Goal: Task Accomplishment & Management: Manage account settings

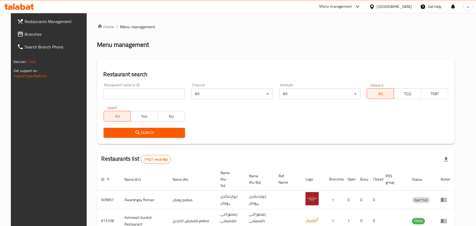
drag, startPoint x: 283, startPoint y: 136, endPoint x: 275, endPoint y: 133, distance: 8.9
click at [282, 135] on div "Search" at bounding box center [275, 132] width 351 height 16
click at [154, 99] on input "search" at bounding box center [144, 94] width 81 height 11
paste input "Lokmada, Tuy Malik"
click button "Search" at bounding box center [144, 133] width 81 height 10
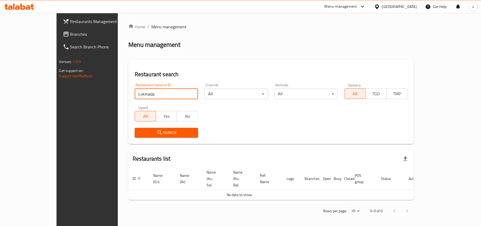
type input "Lokmada"
click button "Search" at bounding box center [166, 133] width 63 height 10
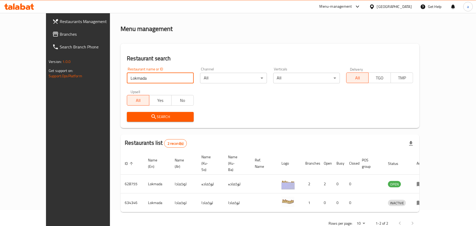
scroll to position [22, 0]
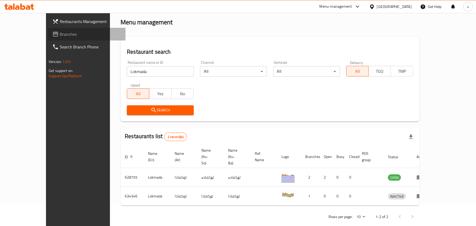
click at [60, 34] on span "Branches" at bounding box center [91, 34] width 62 height 6
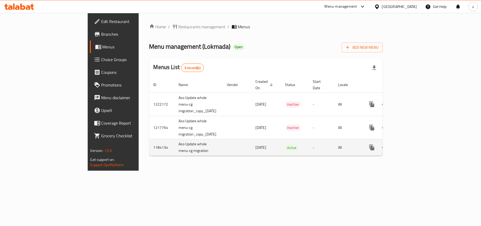
click at [413, 144] on icon "enhanced table" at bounding box center [410, 147] width 6 height 6
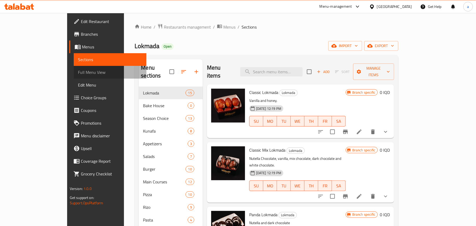
click at [78, 74] on span "Full Menu View" at bounding box center [110, 72] width 64 height 6
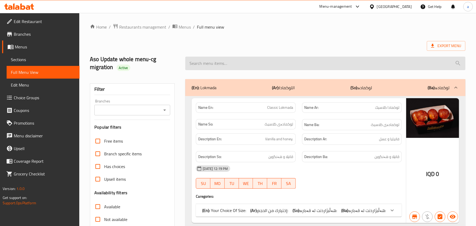
click at [208, 66] on input "search" at bounding box center [325, 63] width 280 height 13
paste input "[PERSON_NAME]"
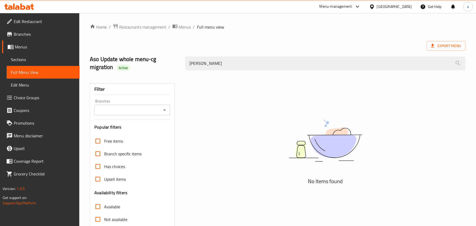
type input "[PERSON_NAME]"
click at [23, 55] on link "Sections" at bounding box center [43, 59] width 73 height 13
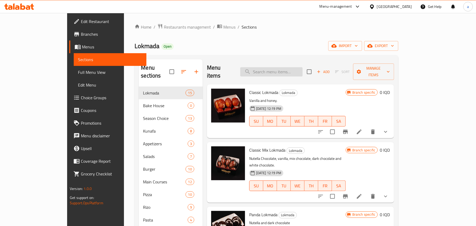
click at [290, 68] on input "search" at bounding box center [271, 71] width 62 height 9
paste input "Almond Croissant"
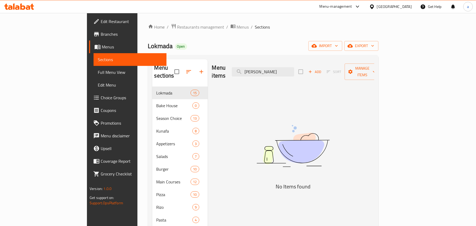
type input "Almond Croissant"
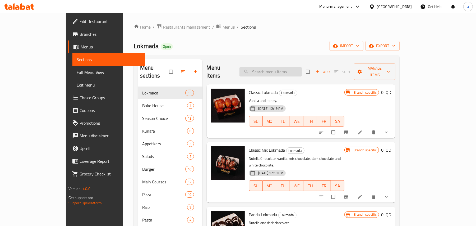
click at [297, 72] on input "search" at bounding box center [270, 71] width 62 height 9
paste input "[PERSON_NAME]"
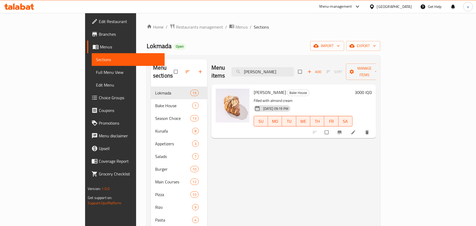
type input "[PERSON_NAME]"
click at [96, 73] on span "Full Menu View" at bounding box center [128, 72] width 64 height 6
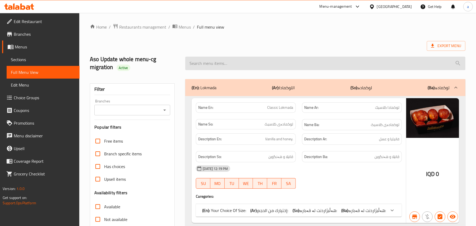
click at [227, 65] on input "search" at bounding box center [325, 63] width 280 height 13
paste input "[PERSON_NAME]"
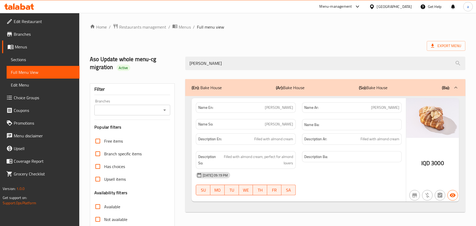
click at [164, 113] on icon "Open" at bounding box center [164, 110] width 6 height 6
type input "[PERSON_NAME]"
click at [165, 113] on icon "Open" at bounding box center [164, 110] width 6 height 6
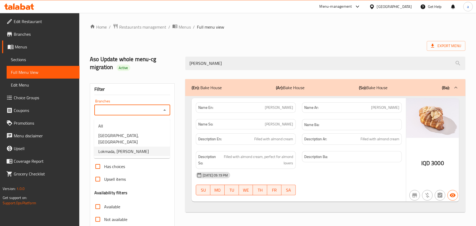
click at [128, 148] on span "Lokmada, Tuy Malik" at bounding box center [123, 151] width 50 height 6
type input "Lokmada, Tuy Malik"
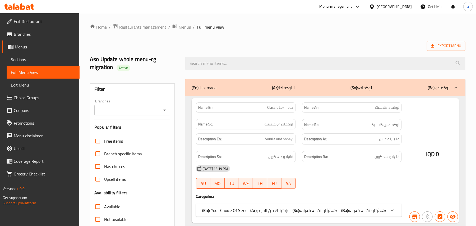
click at [219, 65] on div at bounding box center [238, 113] width 476 height 226
click at [219, 66] on div at bounding box center [238, 113] width 476 height 226
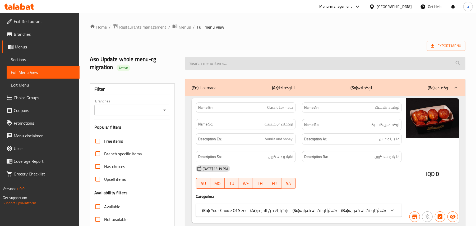
click at [215, 65] on input "search" at bounding box center [325, 63] width 280 height 13
paste input "Almond Croissant"
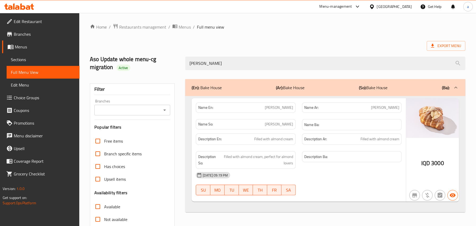
click at [165, 110] on icon "Open" at bounding box center [164, 110] width 6 height 6
type input "Almond Croissant"
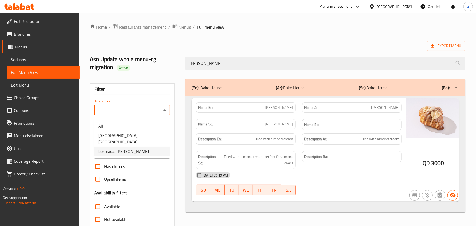
click at [134, 148] on span "Lokmada, Tuy Malik" at bounding box center [123, 151] width 50 height 6
type input "Lokmada, Tuy Malik"
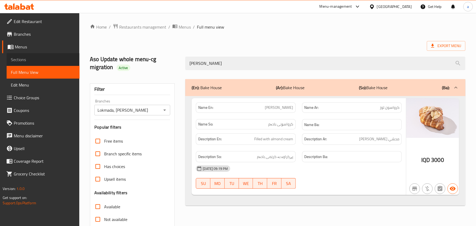
click at [32, 62] on span "Sections" at bounding box center [43, 59] width 64 height 6
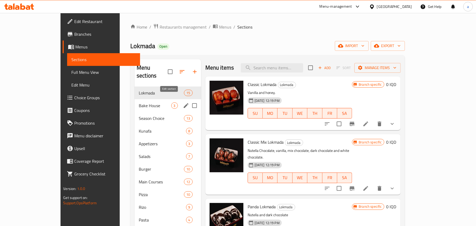
click at [183, 102] on icon "edit" at bounding box center [186, 105] width 6 height 6
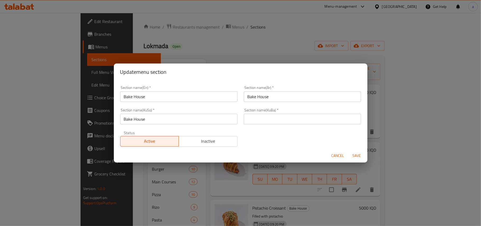
click at [333, 150] on div "Cancel Save" at bounding box center [241, 155] width 254 height 14
drag, startPoint x: 330, startPoint y: 152, endPoint x: 333, endPoint y: 154, distance: 3.4
click at [330, 152] on button "Cancel" at bounding box center [337, 156] width 17 height 10
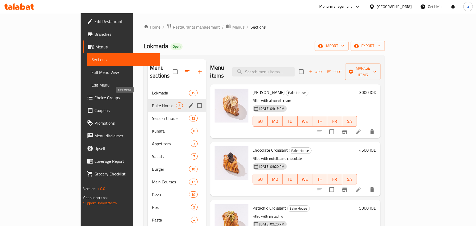
click at [148, 99] on div "Bake House 3" at bounding box center [177, 105] width 58 height 13
click at [194, 100] on input "Menu sections" at bounding box center [199, 105] width 11 height 11
checkbox input "false"
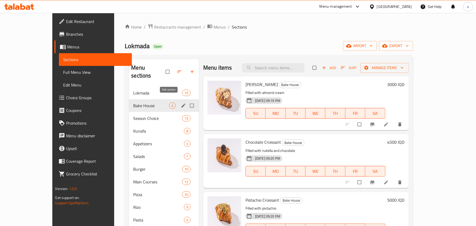
click at [181, 103] on icon "edit" at bounding box center [183, 105] width 4 height 4
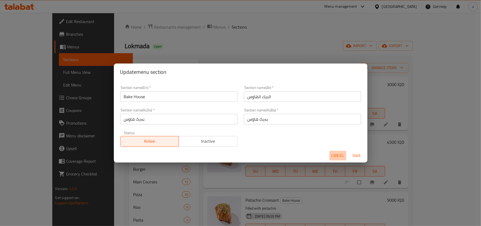
click at [337, 154] on span "Cancel" at bounding box center [338, 155] width 13 height 7
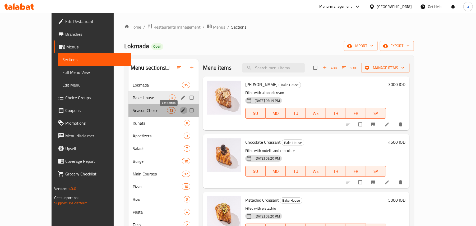
click at [180, 113] on icon "edit" at bounding box center [182, 110] width 5 height 5
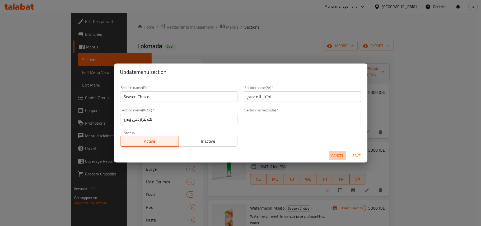
click at [333, 154] on span "Cancel" at bounding box center [338, 155] width 13 height 7
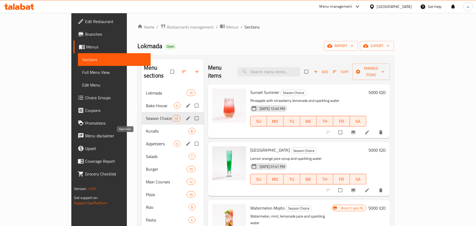
click at [146, 142] on span "Appetizers" at bounding box center [160, 143] width 28 height 6
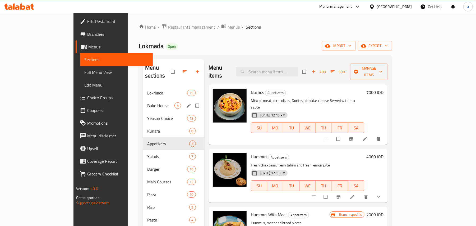
click at [147, 102] on span "Bake House" at bounding box center [160, 105] width 27 height 6
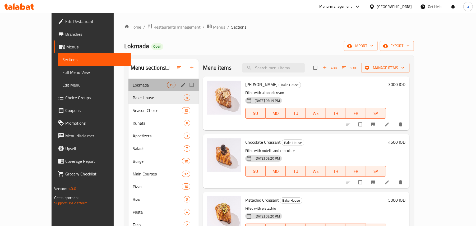
drag, startPoint x: 132, startPoint y: 91, endPoint x: 141, endPoint y: 95, distance: 9.7
click at [132, 90] on div "Lokmada 15" at bounding box center [163, 84] width 70 height 13
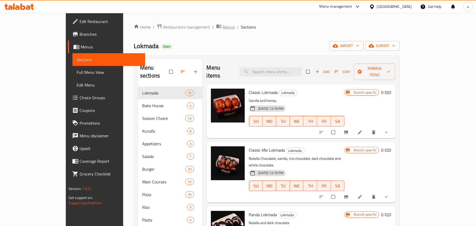
click at [222, 29] on span "Menus" at bounding box center [228, 27] width 12 height 6
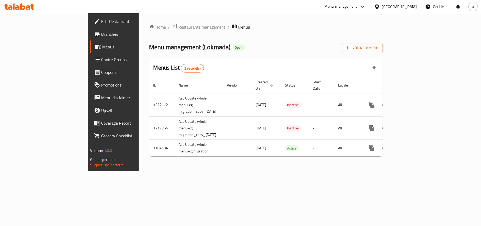
click at [179, 27] on span "Restaurants management" at bounding box center [202, 27] width 47 height 6
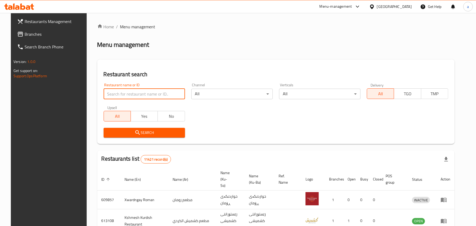
click at [144, 95] on input "search" at bounding box center [144, 94] width 81 height 11
type input "c"
type input "Casa De Cafe"
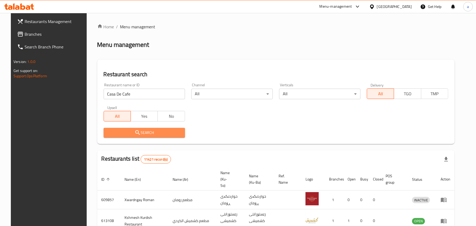
click at [143, 135] on span "Search" at bounding box center [144, 132] width 73 height 7
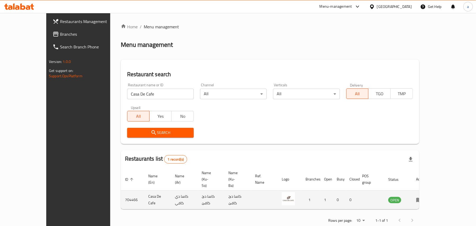
click at [422, 196] on icon "enhanced table" at bounding box center [419, 199] width 6 height 6
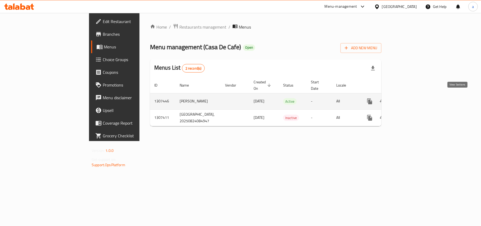
click at [411, 98] on icon "enhanced table" at bounding box center [408, 101] width 6 height 6
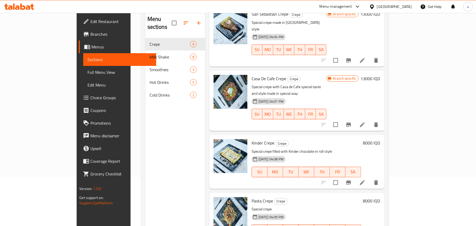
scroll to position [75, 0]
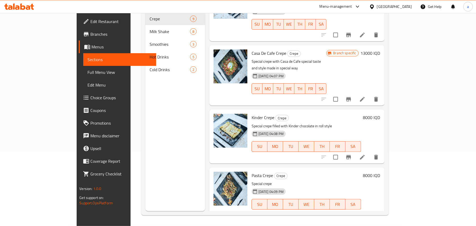
click at [252, 171] on span "Pasta Crepe" at bounding box center [262, 175] width 21 height 8
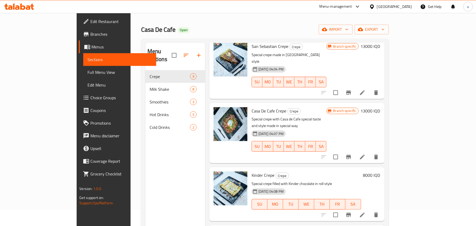
scroll to position [0, 0]
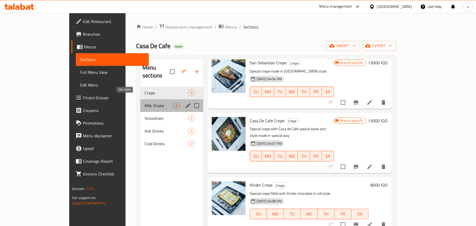
click at [145, 102] on span "Milk Shake" at bounding box center [159, 105] width 29 height 6
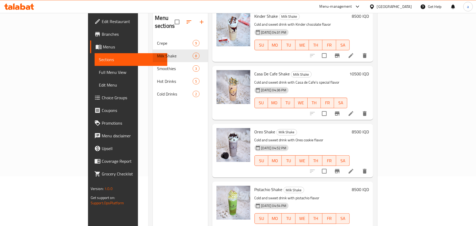
scroll to position [75, 0]
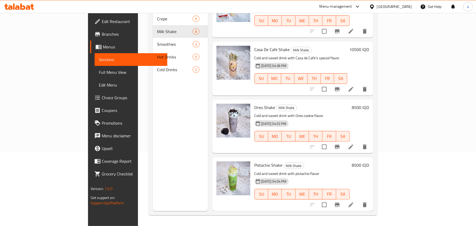
click at [254, 165] on span "Pistachio Shake" at bounding box center [268, 165] width 28 height 8
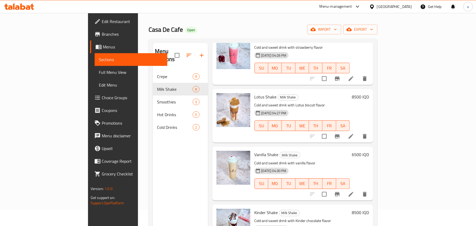
scroll to position [0, 0]
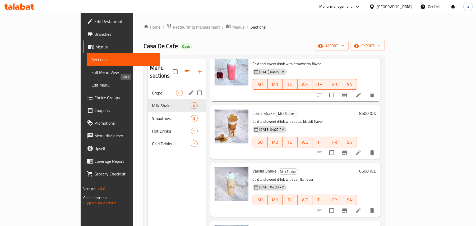
click at [152, 90] on span "Crepe" at bounding box center [164, 93] width 24 height 6
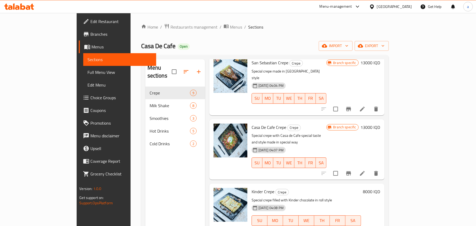
click at [87, 71] on span "Full Menu View" at bounding box center [119, 72] width 64 height 6
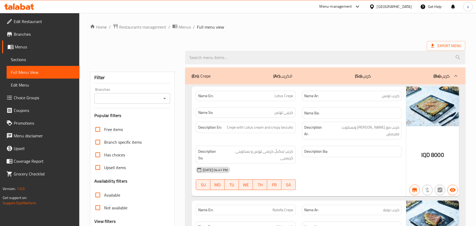
click at [33, 63] on span "Sections" at bounding box center [43, 59] width 64 height 6
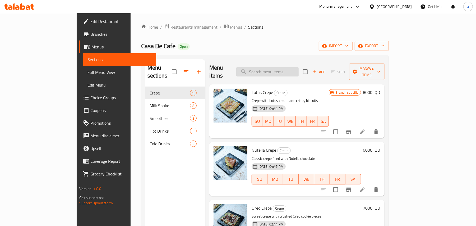
click at [280, 73] on input "search" at bounding box center [267, 71] width 62 height 9
paste input "Cruffin Caramel"
type input "Cruffin Caramel"
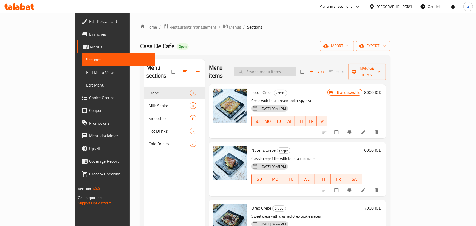
click at [290, 74] on div "Menu items Add Sort Manage items" at bounding box center [297, 71] width 177 height 25
click at [288, 72] on input "search" at bounding box center [265, 71] width 62 height 9
paste input "Cruffin Caramel"
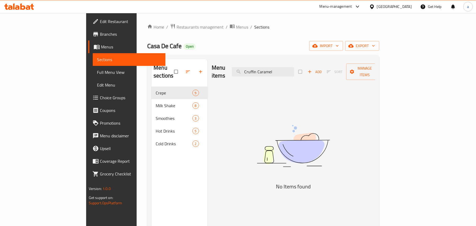
type input "Cruffin Caramel"
click at [147, 32] on div "Home / Restaurants management / Menus / Sections Casa De Cafe Open import expor…" at bounding box center [263, 157] width 232 height 266
click at [176, 30] on span "Restaurants management" at bounding box center [199, 27] width 47 height 6
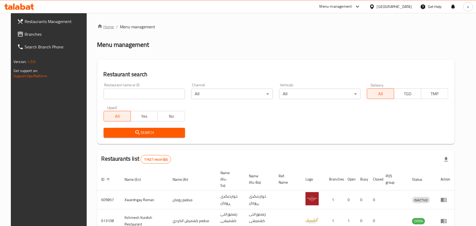
click at [103, 27] on link "Home" at bounding box center [105, 27] width 17 height 6
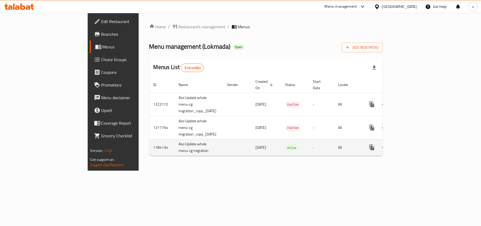
click at [413, 144] on icon "enhanced table" at bounding box center [410, 147] width 6 height 6
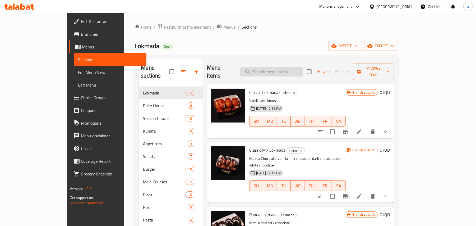
click at [285, 69] on input "search" at bounding box center [271, 71] width 62 height 9
paste input "Cruffin Caramel"
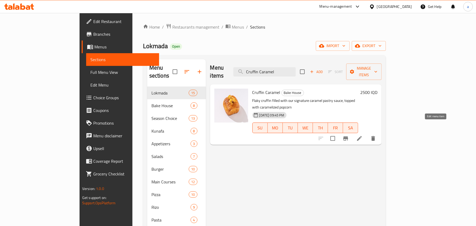
type input "Cruffin Caramel"
click at [363, 135] on icon at bounding box center [359, 138] width 6 height 6
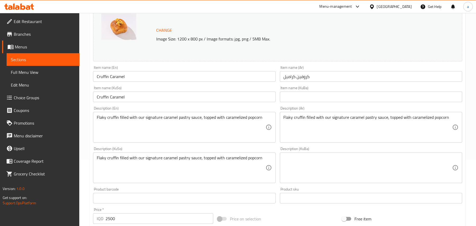
scroll to position [82, 0]
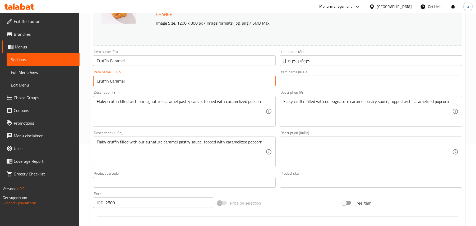
click at [173, 84] on input "Cruffin Caramel" at bounding box center [184, 81] width 182 height 11
drag, startPoint x: 231, startPoint y: 89, endPoint x: 301, endPoint y: 84, distance: 69.9
click at [301, 84] on div "Change Image Size: 1200 x 800 px / Image formats: jpg, png / 5MB Max. Item name…" at bounding box center [277, 135] width 373 height 296
type input "کروفینی کەرامێل"
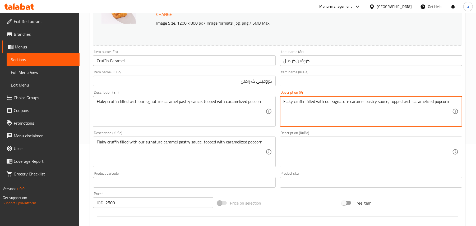
drag, startPoint x: 273, startPoint y: 105, endPoint x: 269, endPoint y: 103, distance: 4.5
paste textarea "كروفين محشو بصلصة الكراميل المميزة لدينا ومغطى بالفشار المكرمل"
click at [425, 109] on textarea "كروفين محشو بصلصة الكراميل المميزة لدينا ومغطى بالفشار المكرمل" at bounding box center [368, 111] width 169 height 25
click at [403, 106] on textarea "كروفين محشوة بصلصة الكراميل المميزة لدينا ومغطى بالفشار المكرمل" at bounding box center [368, 111] width 169 height 25
click at [404, 106] on textarea "كروفين محشوة بصلصة الكراميل المميزة لدينا ومغطى بالفشار المكرمل" at bounding box center [368, 111] width 169 height 25
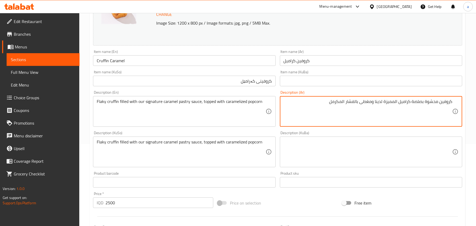
click at [390, 107] on textarea "كروفين محشوة بصلصة كراميل المميزة لدينا ومغطى بالفشار المكرمل" at bounding box center [368, 111] width 169 height 25
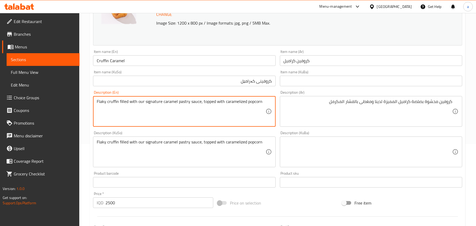
click at [187, 105] on textarea "Flaky cruffin filled with our signature caramel pastry sauce, topped with caram…" at bounding box center [181, 111] width 169 height 25
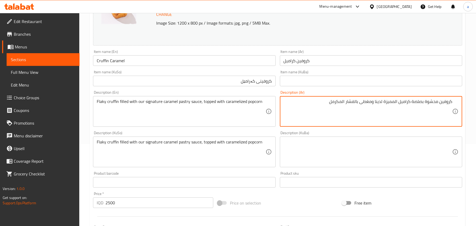
paste textarea "عجن"
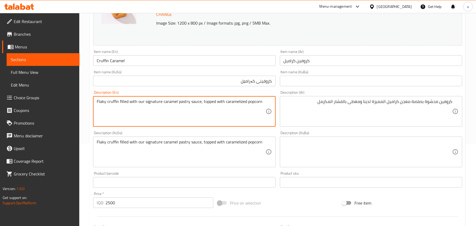
click at [157, 106] on textarea "Flaky cruffin filled with our signature caramel pastry sauce, topped with caram…" at bounding box center [181, 111] width 169 height 25
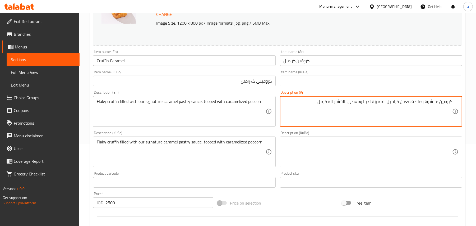
click at [374, 106] on textarea "كروفين محشوة بصلصة معجن كراميل المميزة لدينا ومغطى بالفشار المكرمل" at bounding box center [368, 111] width 169 height 25
paste textarea "يجنتشر"
click at [320, 106] on textarea "كروفين محشوة بصلصة معجن كراميل سيجنتشر لدينا ومغطى بالفشار المكرمل" at bounding box center [368, 111] width 169 height 25
type textarea "كروفين محشوة بصلصة معجن كراميل سيجنتشر لدينا ومغطى بالفشار مكرمل"
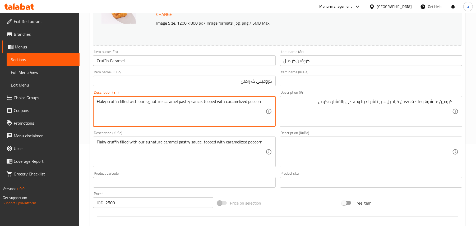
paste textarea "Cruffin filled with our signature caramel pastry sauce"
type textarea "Cruffin filled with our signature caramel pastry sauce topped with caramelized …"
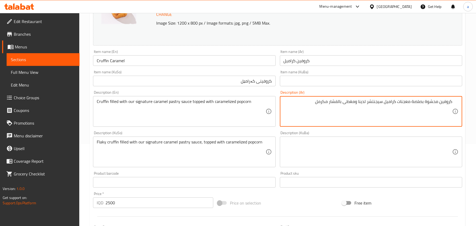
type textarea "كروفين محشوة بصلصة معجنات كراميل سيجنتشر لدينا ومغطى بالفشار مكرمل"
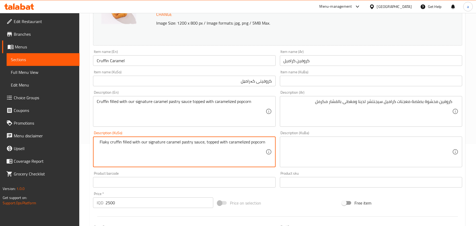
drag, startPoint x: 243, startPoint y: 153, endPoint x: 113, endPoint y: 147, distance: 129.9
click at [108, 147] on textarea "Flaky cruffin filled with our signature caramel pastry sauce, topped with caram…" at bounding box center [181, 151] width 169 height 25
click at [111, 146] on textarea "Flaky cruffin filled with our signature caramel pastry sauce, topped with caram…" at bounding box center [181, 151] width 169 height 25
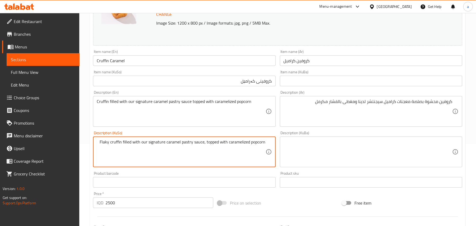
click at [111, 146] on textarea "Flaky cruffin filled with our signature caramel pastry sauce, topped with caram…" at bounding box center [181, 151] width 169 height 25
paste textarea "کروفین پڕکراوە بە سۆسی هەویرکاری کەرامێلی سیگنیچەری خۆمان داپۆشراوە بە گەنمەشام…"
type textarea "کروفین پڕکراوە بە سۆسی هەویرکاری کەرامێلی سیگنیچەری خۆمان داپۆشراوە بە گەنمەشام…"
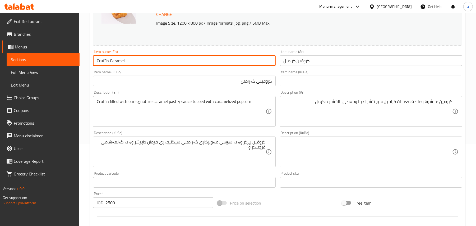
click at [135, 63] on input "Cruffin Caramel" at bounding box center [184, 60] width 182 height 11
drag, startPoint x: 140, startPoint y: 60, endPoint x: 6, endPoint y: 79, distance: 135.0
click at [6, 79] on div "Edit Restaurant Branches Menus Sections Full Menu View Edit Menu Choice Groups …" at bounding box center [238, 145] width 476 height 429
click at [27, 75] on span "Full Menu View" at bounding box center [43, 72] width 64 height 6
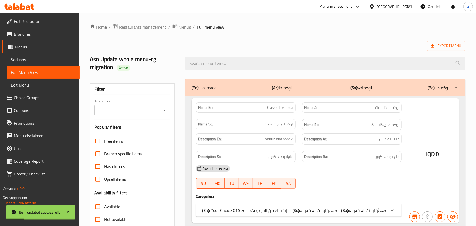
click at [215, 66] on div at bounding box center [238, 113] width 476 height 226
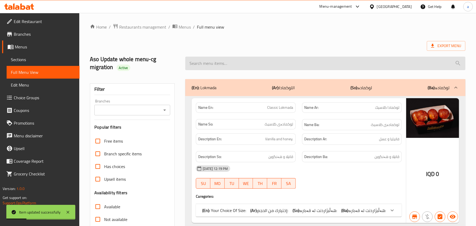
click at [212, 66] on input "search" at bounding box center [325, 63] width 280 height 13
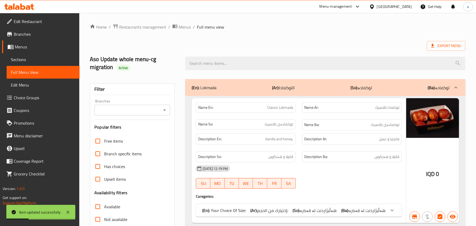
paste input "Cruffin Caramel"
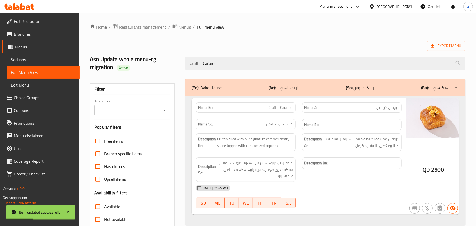
click at [167, 113] on icon "Open" at bounding box center [164, 110] width 6 height 6
type input "Cruffin Caramel"
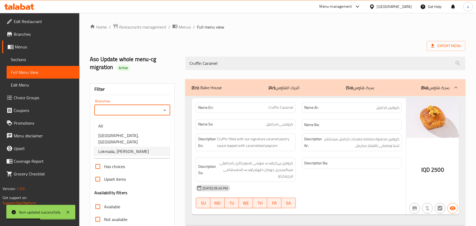
click at [135, 146] on li "Lokmada, [PERSON_NAME]" at bounding box center [132, 151] width 76 height 10
type input "Lokmada, [PERSON_NAME]"
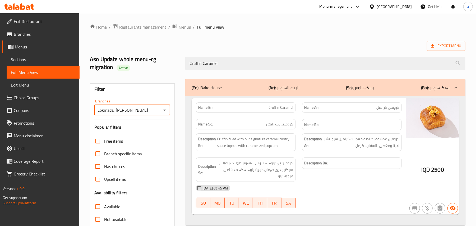
click at [30, 66] on link "Sections" at bounding box center [43, 59] width 73 height 13
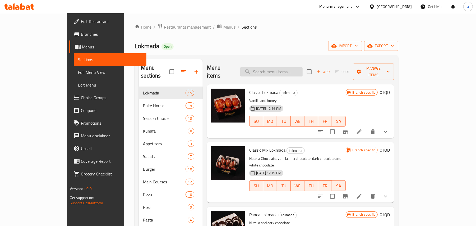
click at [270, 69] on input "search" at bounding box center [271, 71] width 62 height 9
paste input "Apple Turenover"
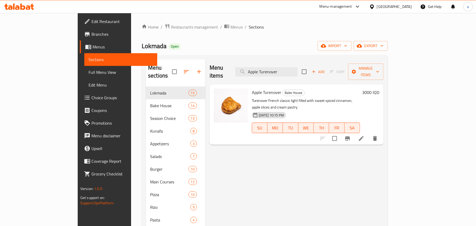
type input "Apple Turenover"
click at [364, 136] on icon at bounding box center [361, 138] width 5 height 5
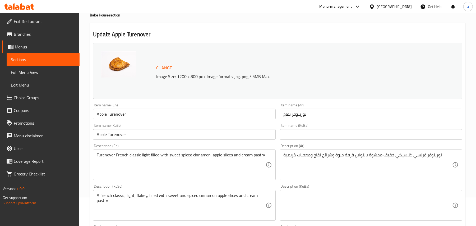
scroll to position [82, 0]
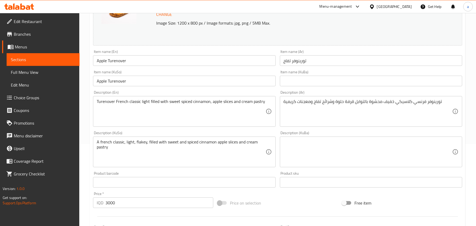
drag, startPoint x: 78, startPoint y: 89, endPoint x: 72, endPoint y: 90, distance: 6.1
click at [72, 90] on div "Edit Restaurant Branches Menus Sections Full Menu View Edit Menu Choice Groups …" at bounding box center [238, 145] width 476 height 429
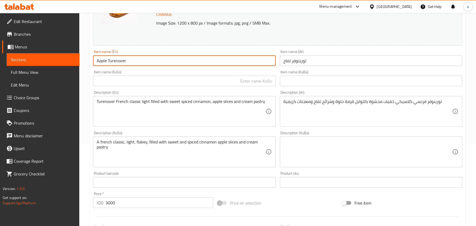
drag, startPoint x: 130, startPoint y: 66, endPoint x: 70, endPoint y: 68, distance: 60.0
click at [68, 68] on div "Edit Restaurant Branches Menus Sections Full Menu View Edit Menu Choice Groups …" at bounding box center [238, 145] width 476 height 429
click at [249, 80] on input "text" at bounding box center [184, 81] width 182 height 11
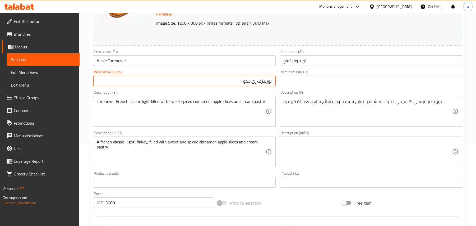
type input "تورینۆڤەری سێو"
click at [263, 86] on input "تورینۆڤەری سێو" at bounding box center [184, 81] width 182 height 11
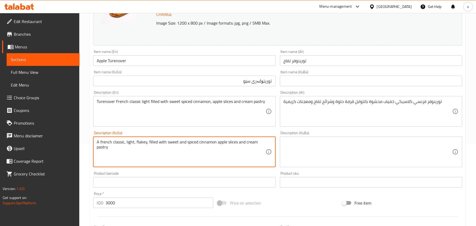
paste textarea "تورینۆڤەری کلاسیکی فەرەنسی خەفیف پڕكراوە بە بەهاراتی دارچینی شیرین، پارچە سێو و…"
type textarea "تورینۆڤەری کلاسیکی فەرەنسی خەفیف پڕكراوە بە بەهاراتی دارچینی شیرین، پارچە سێو و…"
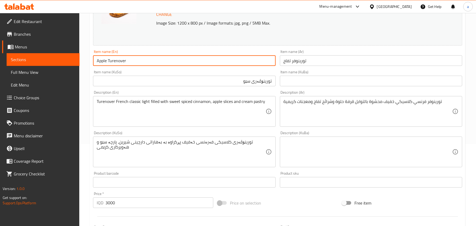
click at [131, 61] on input "Apple Turenover" at bounding box center [184, 60] width 182 height 11
drag, startPoint x: 137, startPoint y: 62, endPoint x: 64, endPoint y: 69, distance: 73.0
click at [61, 71] on div "Edit Restaurant Branches Menus Sections Full Menu View Edit Menu Choice Groups …" at bounding box center [238, 145] width 476 height 429
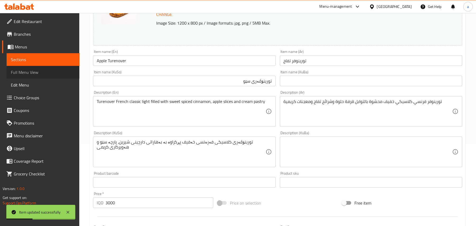
click at [45, 73] on span "Full Menu View" at bounding box center [43, 72] width 64 height 6
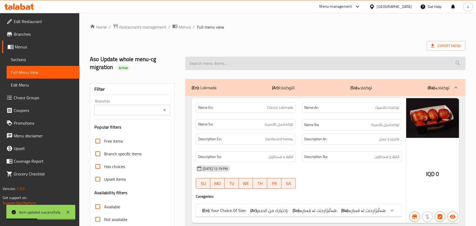
click at [241, 62] on input "search" at bounding box center [325, 63] width 280 height 13
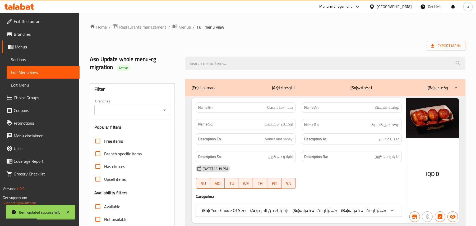
paste input "Apple Turenover"
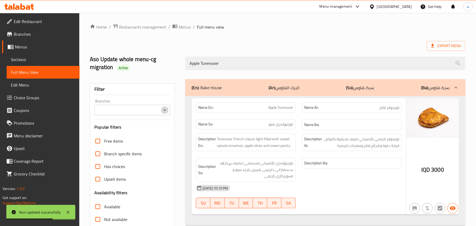
click at [165, 111] on icon "Open" at bounding box center [164, 110] width 6 height 6
type input "Apple Turenover"
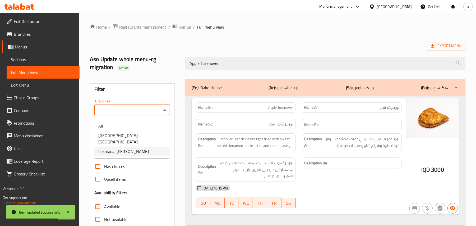
click at [137, 146] on li "Lokmada, [PERSON_NAME]" at bounding box center [132, 151] width 76 height 10
type input "Lokmada, [PERSON_NAME]"
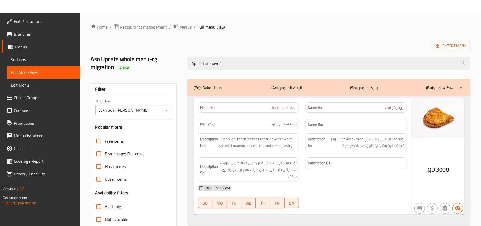
scroll to position [72, 0]
